Goal: Task Accomplishment & Management: Use online tool/utility

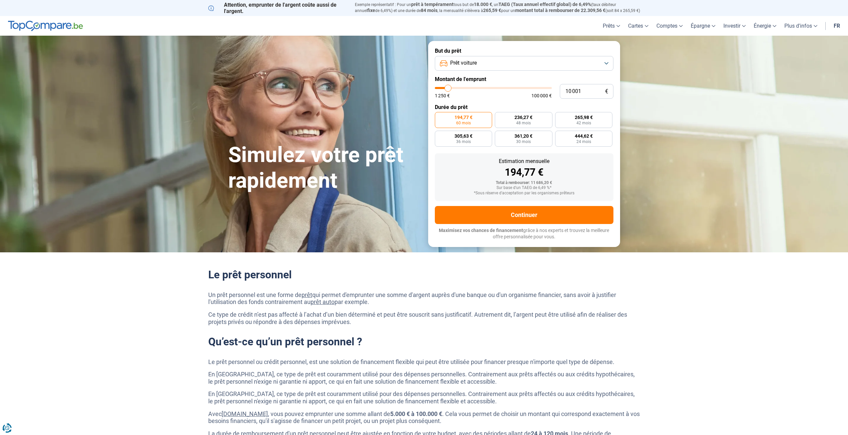
click at [520, 63] on button "Prêt voiture" at bounding box center [524, 63] width 179 height 15
type input "33 250"
type input "33250"
click at [474, 88] on input "range" at bounding box center [493, 88] width 117 height 2
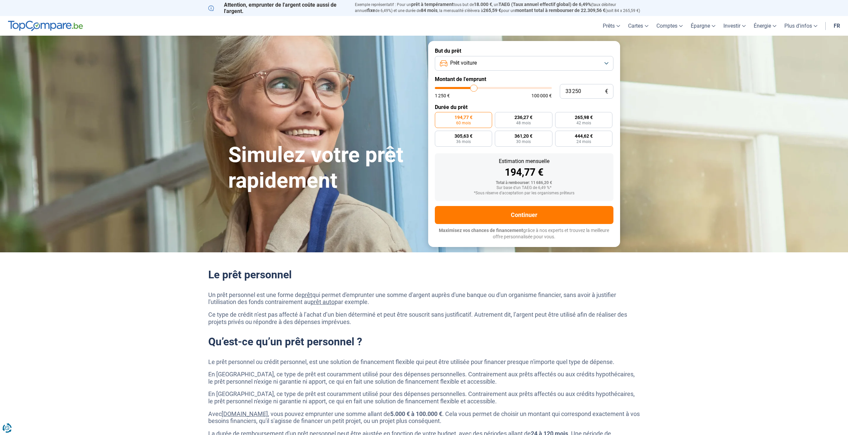
radio input "false"
type input "34 250"
type input "34250"
type input "34 750"
type input "34750"
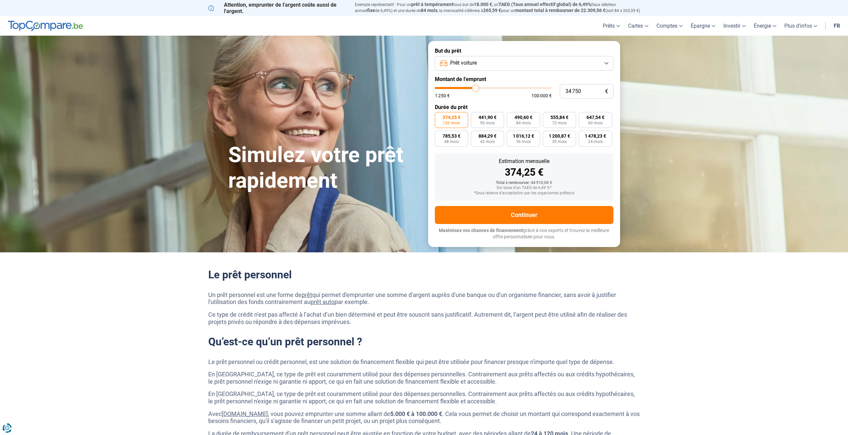
type input "35 000"
type input "35000"
type input "35 250"
type input "35250"
type input "35 500"
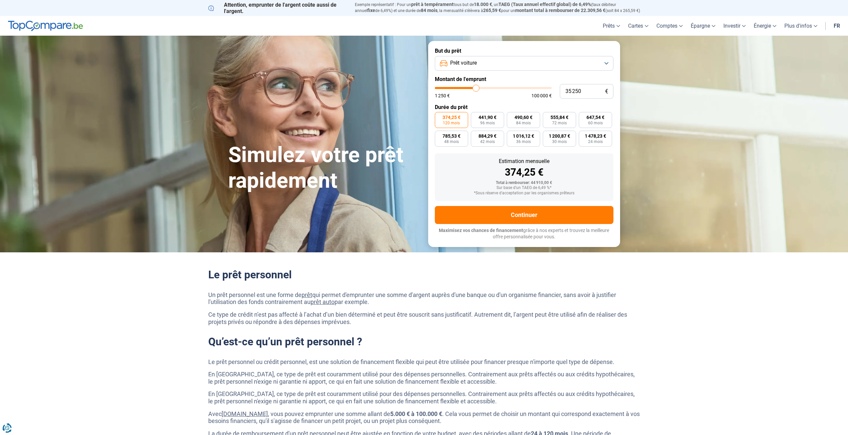
type input "35500"
type input "35 750"
type input "35750"
type input "36 250"
type input "36250"
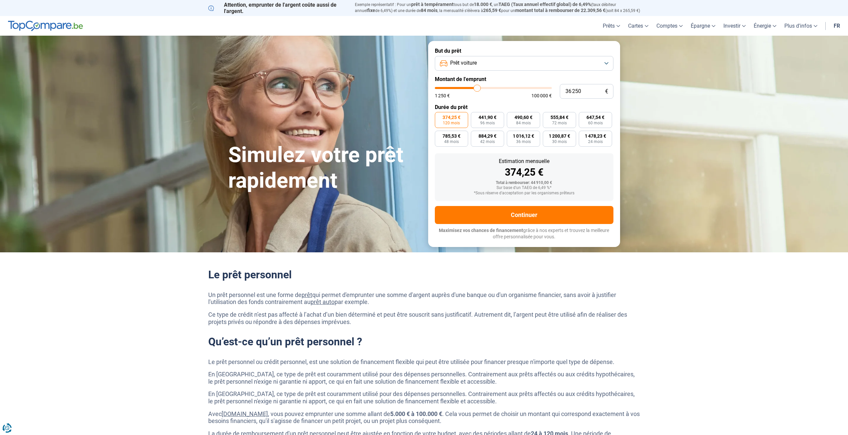
type input "36 500"
type input "36500"
type input "36 750"
type input "36750"
type input "35 500"
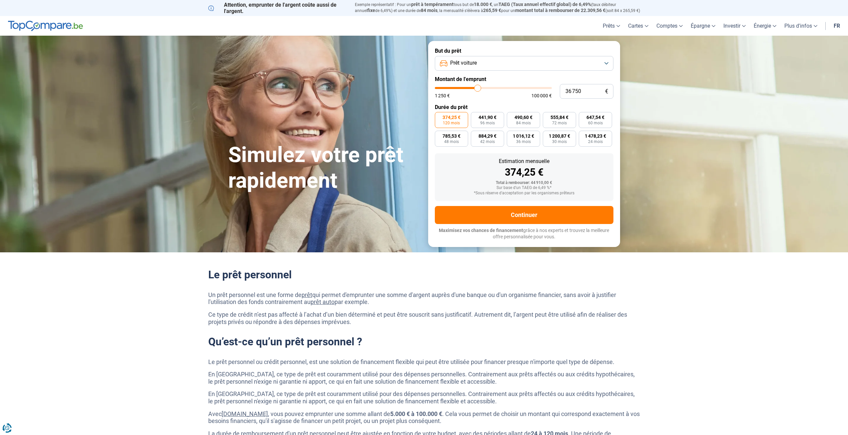
type input "35500"
type input "34 250"
type input "34250"
type input "33 250"
type input "33250"
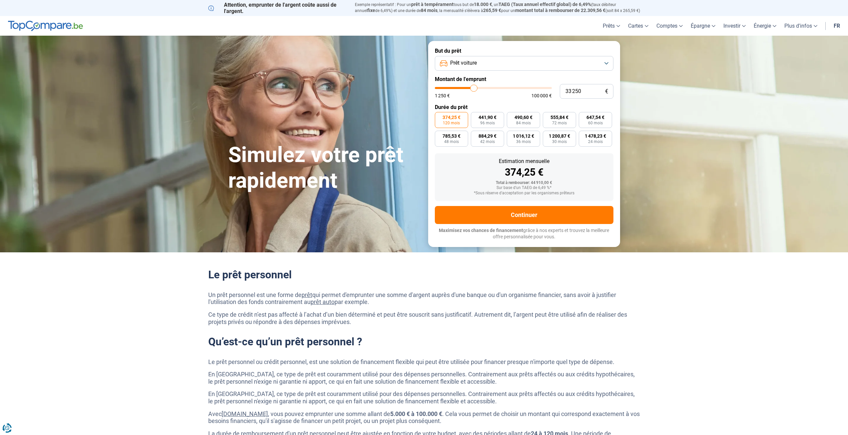
type input "31 000"
type input "31000"
type input "30 250"
type input "30250"
type input "29 000"
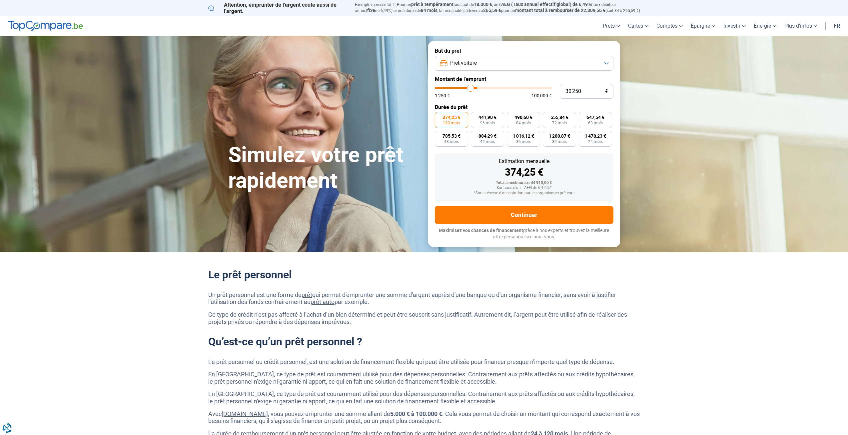
type input "29000"
type input "28 250"
type input "28250"
type input "27 500"
type input "27500"
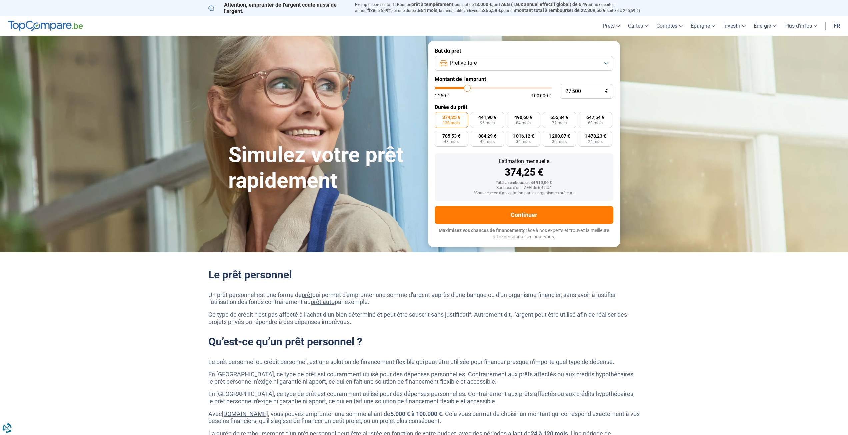
type input "26 750"
type input "26750"
type input "26 250"
type input "26250"
type input "25 250"
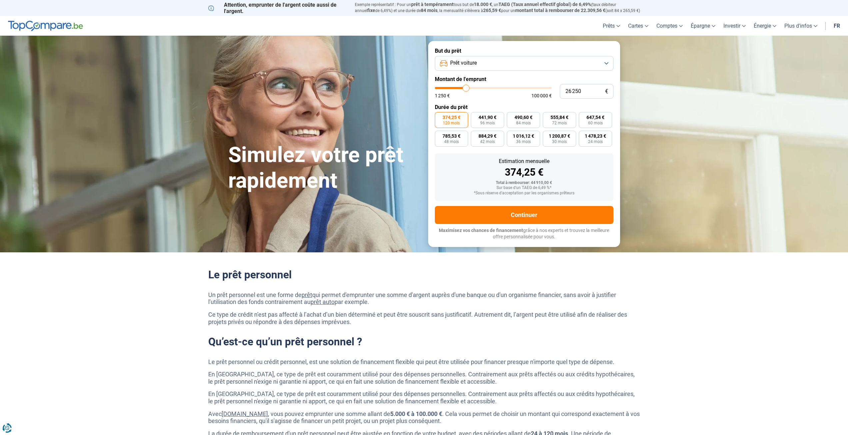
type input "25250"
type input "24 250"
type input "24250"
type input "23 000"
type input "23000"
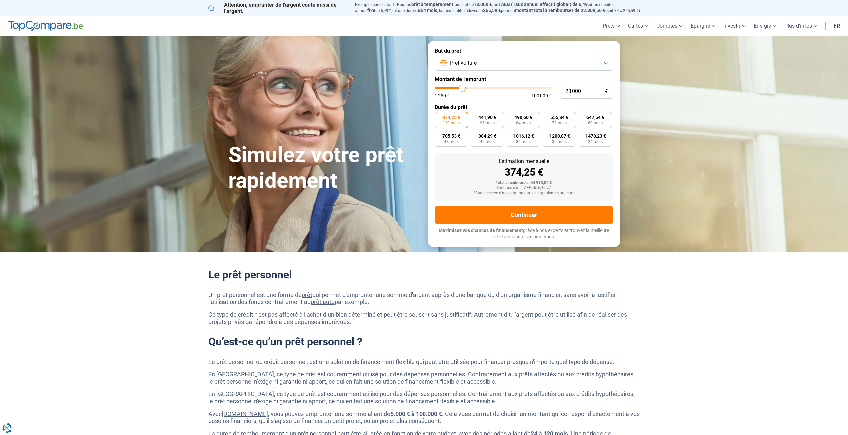
type input "21 750"
type input "21750"
type input "21 500"
type input "21500"
type input "21 250"
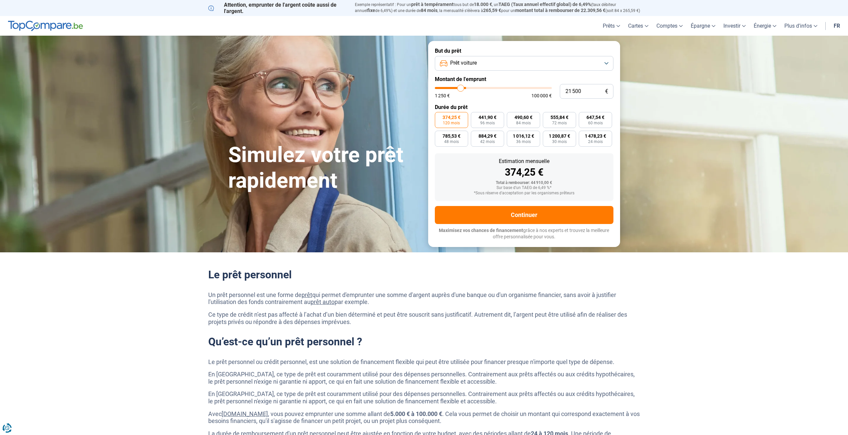
type input "21250"
type input "20 500"
type input "20500"
type input "20 250"
type input "20250"
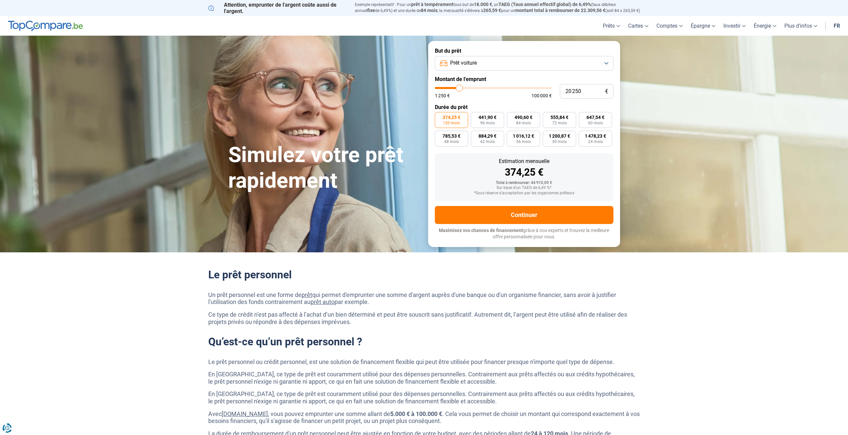
type input "19 250"
type input "19250"
type input "18 500"
type input "18500"
type input "17 750"
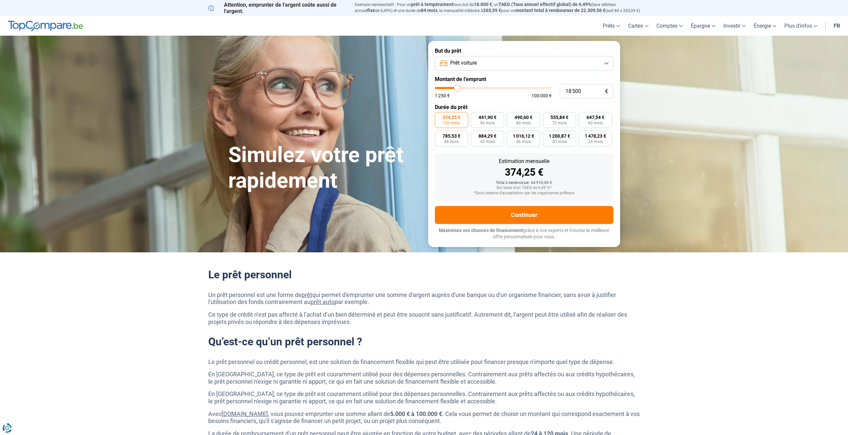
type input "17750"
type input "17 500"
type input "17500"
type input "17 250"
type input "17250"
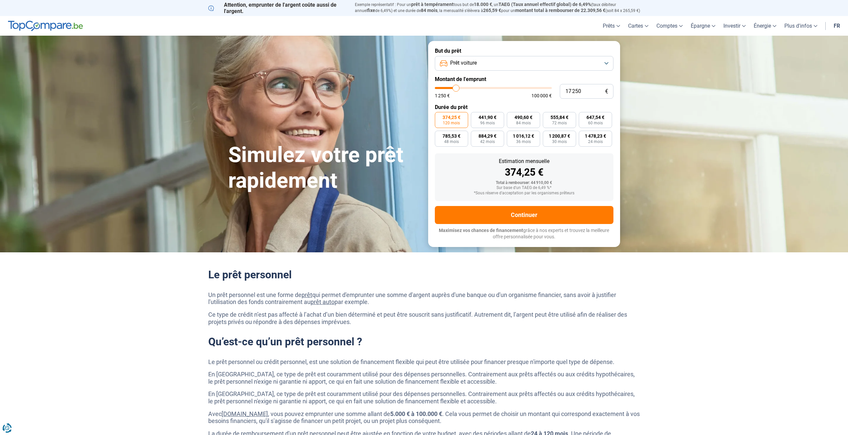
type input "17 000"
type input "17000"
type input "16 250"
type input "16250"
type input "16 000"
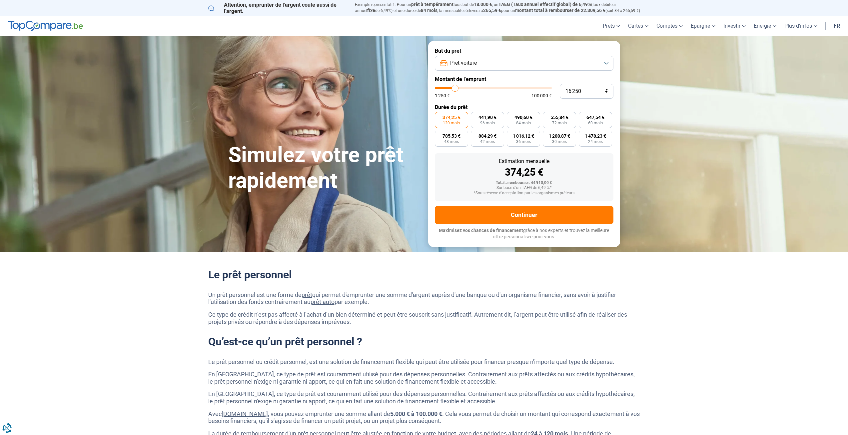
type input "16000"
type input "15 500"
type input "15500"
type input "15 000"
type input "15000"
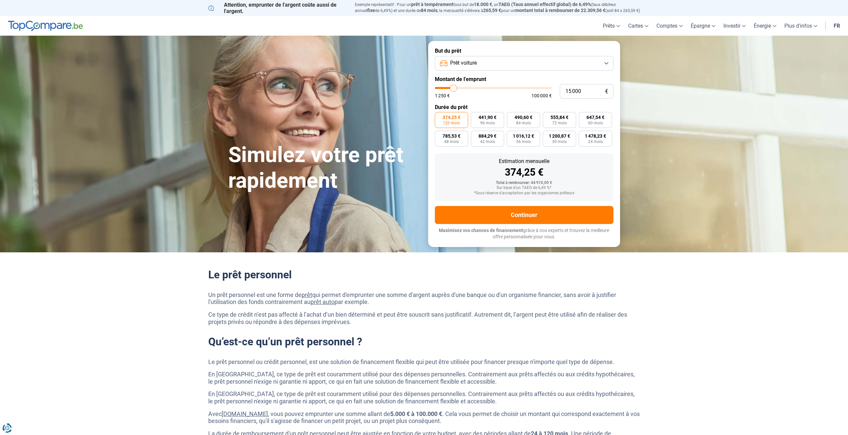
type input "14 500"
type input "14500"
type input "14 250"
type input "14250"
type input "14 000"
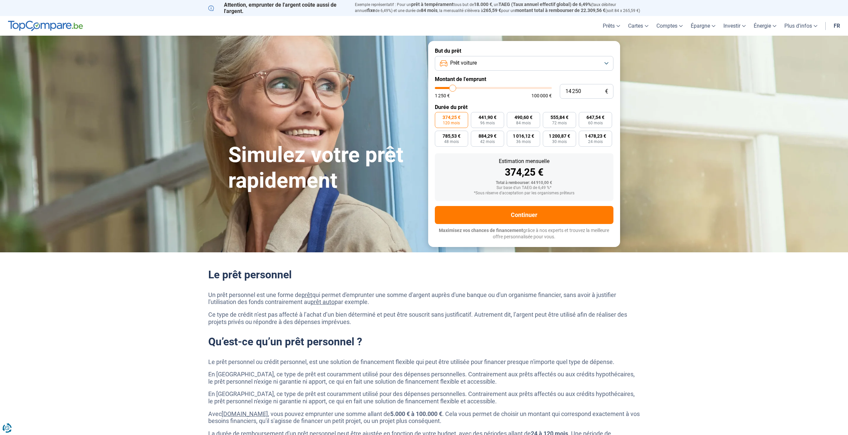
type input "14000"
type input "13 500"
type input "13500"
type input "13 250"
type input "13250"
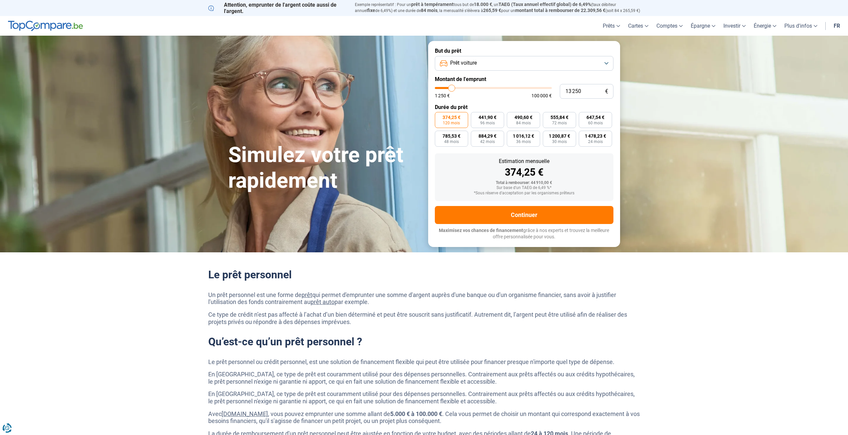
type input "12 750"
type input "12750"
type input "12 500"
type input "12500"
type input "12 000"
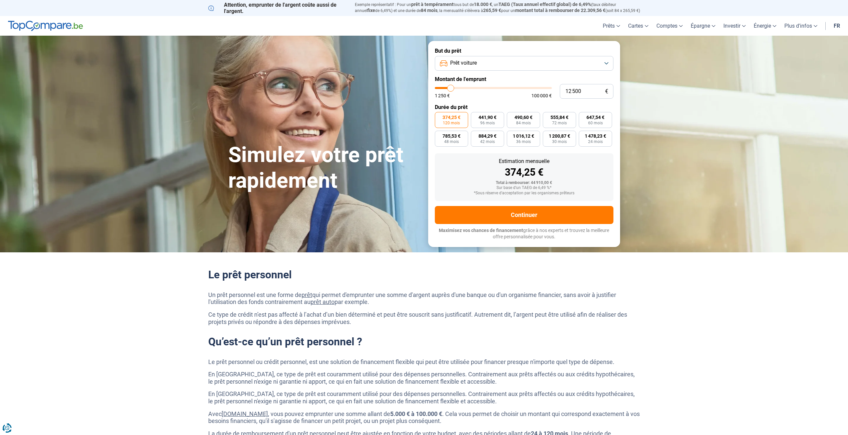
type input "12000"
type input "11 500"
type input "11500"
type input "11 250"
type input "11250"
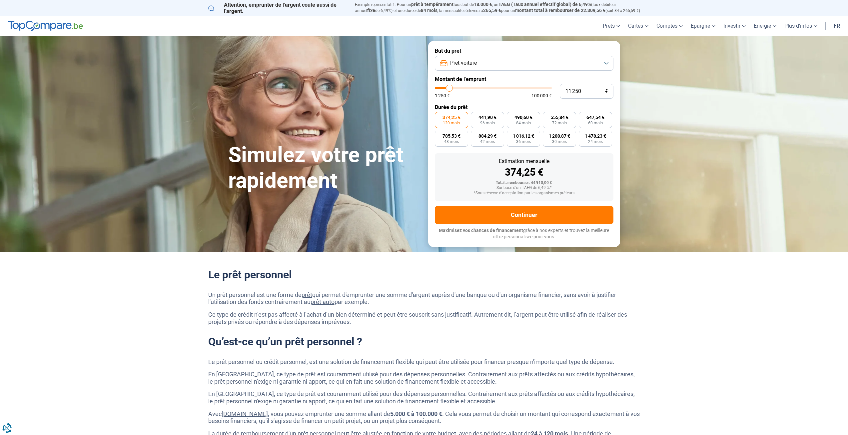
type input "11 000"
type input "11000"
type input "10 500"
type input "10500"
type input "10 250"
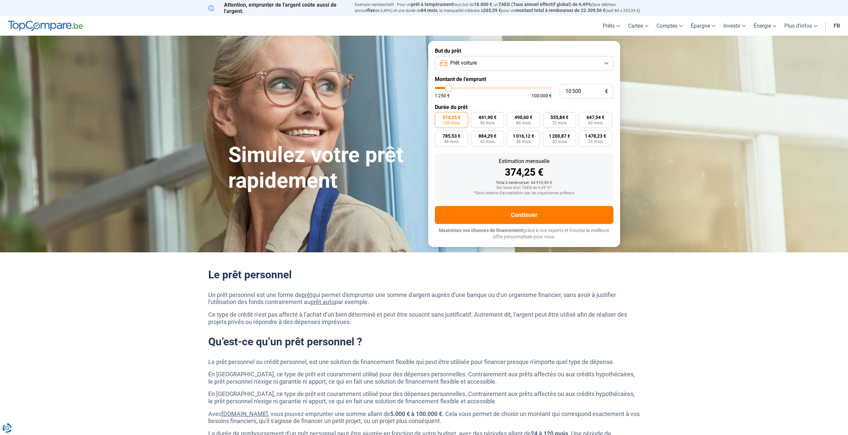
type input "10250"
type input "10 000"
drag, startPoint x: 476, startPoint y: 88, endPoint x: 448, endPoint y: 90, distance: 27.4
type input "10000"
click at [448, 89] on input "range" at bounding box center [493, 88] width 117 height 2
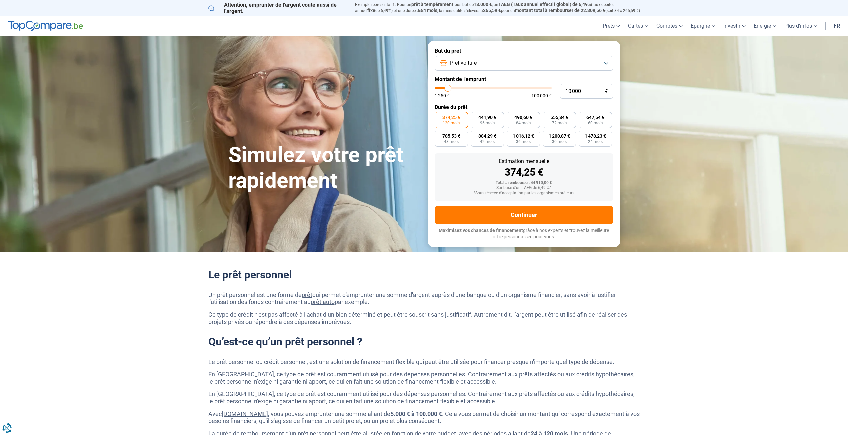
radio input "true"
